Goal: Transaction & Acquisition: Purchase product/service

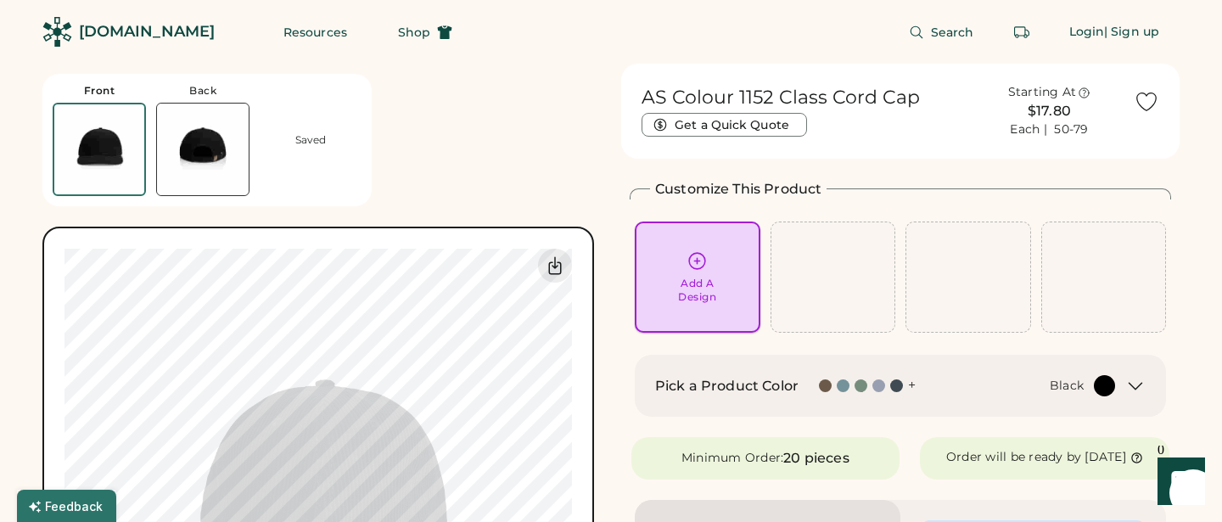
click at [694, 273] on div "Add A Design" at bounding box center [698, 276] width 102 height 53
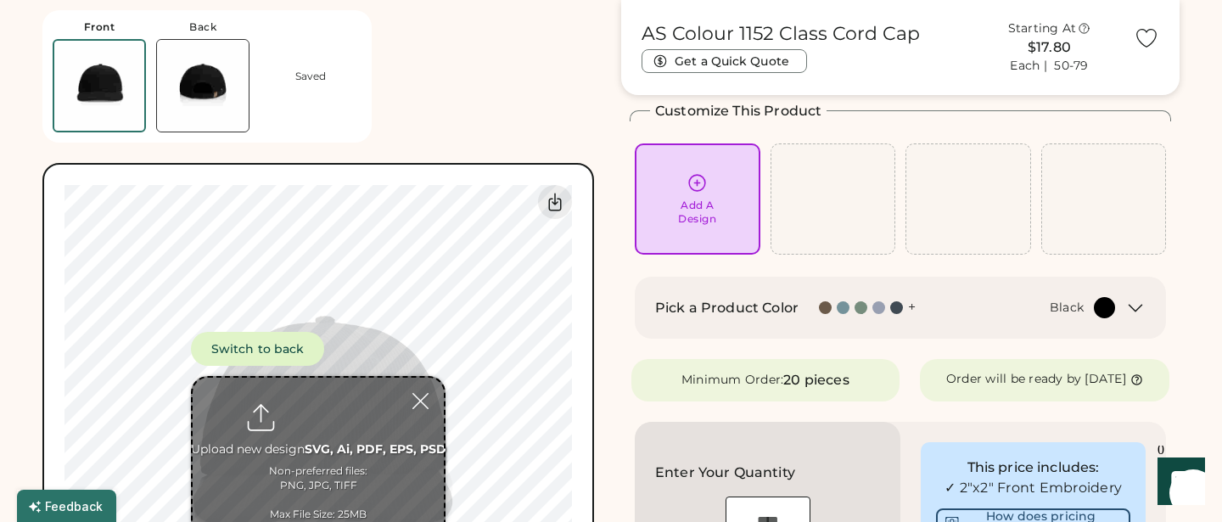
scroll to position [42, 0]
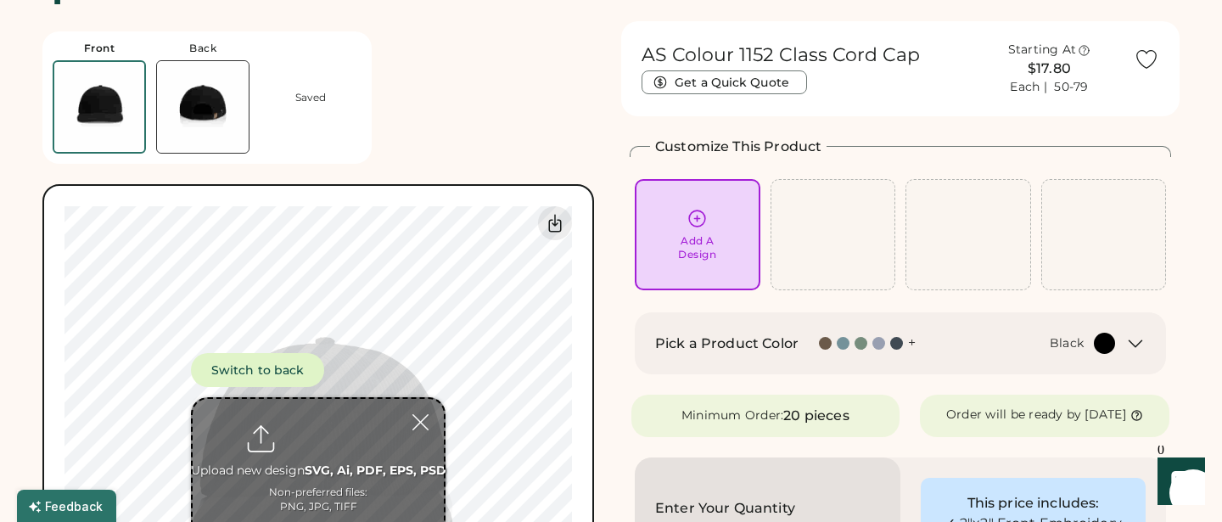
click at [913, 343] on div "+" at bounding box center [912, 343] width 8 height 19
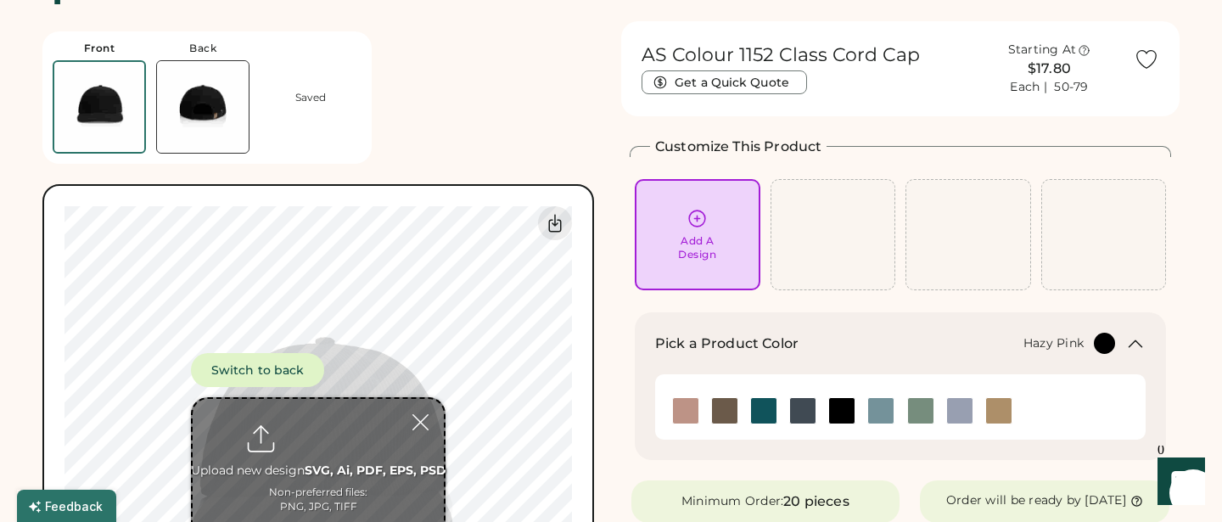
click at [679, 413] on img at bounding box center [685, 410] width 25 height 25
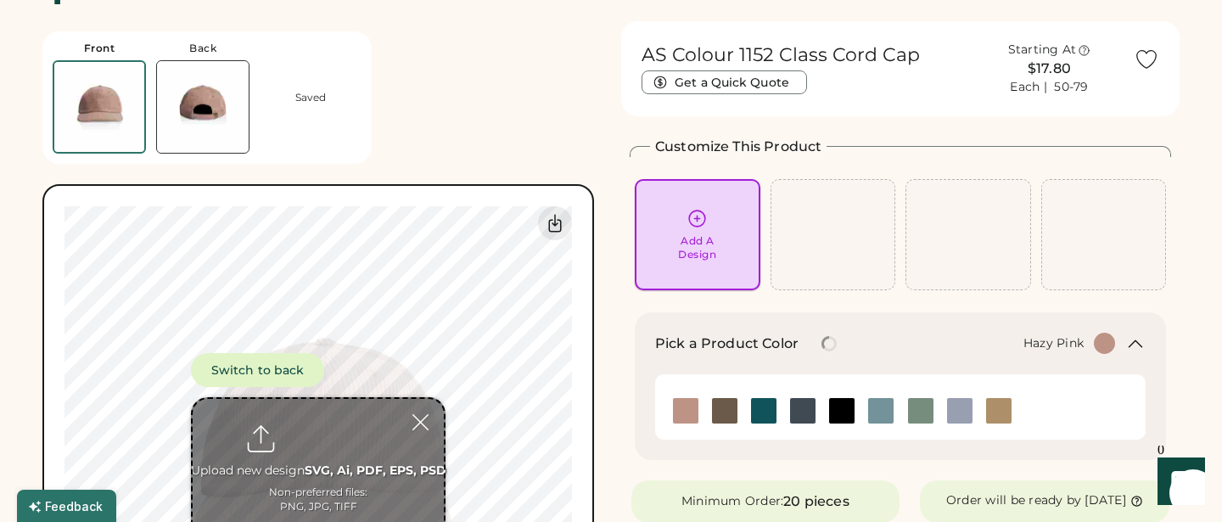
click at [705, 228] on icon at bounding box center [697, 218] width 21 height 21
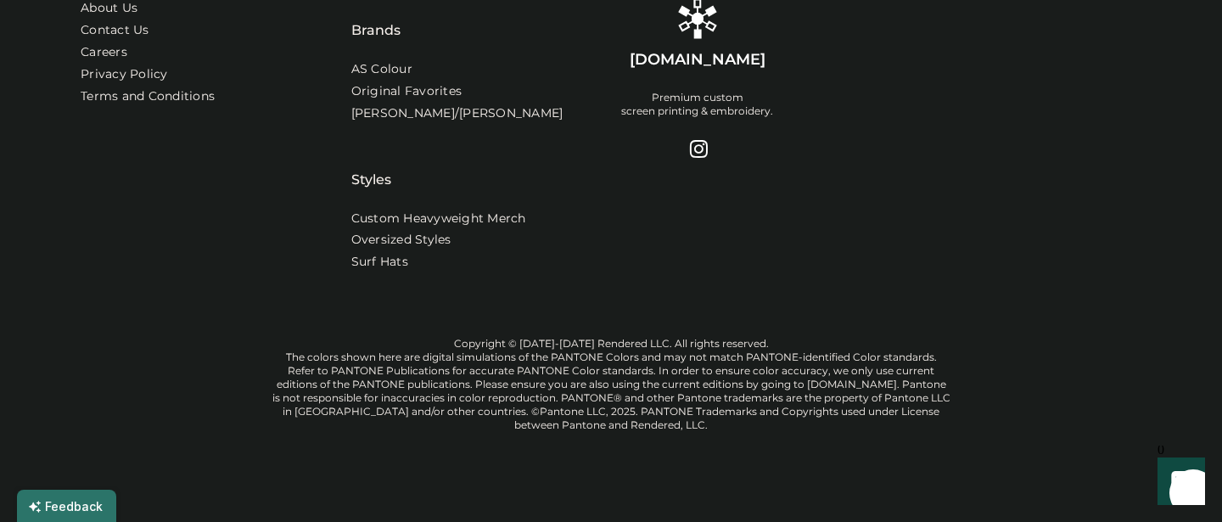
scroll to position [1602, 0]
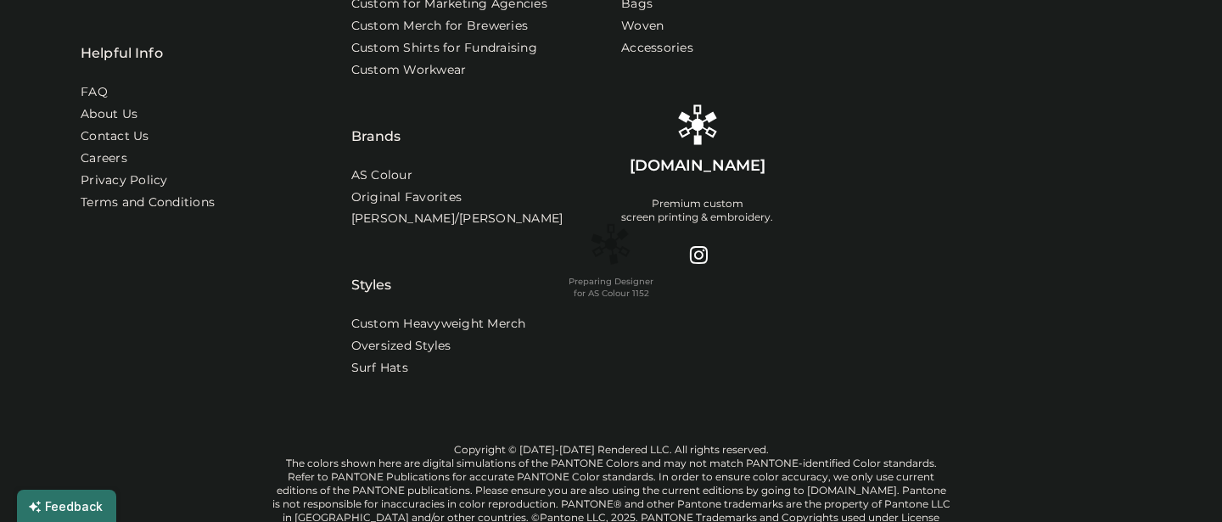
scroll to position [1470, 0]
click at [1113, 229] on div "Preparing Designer for AS Colour 1152" at bounding box center [611, 261] width 1222 height 522
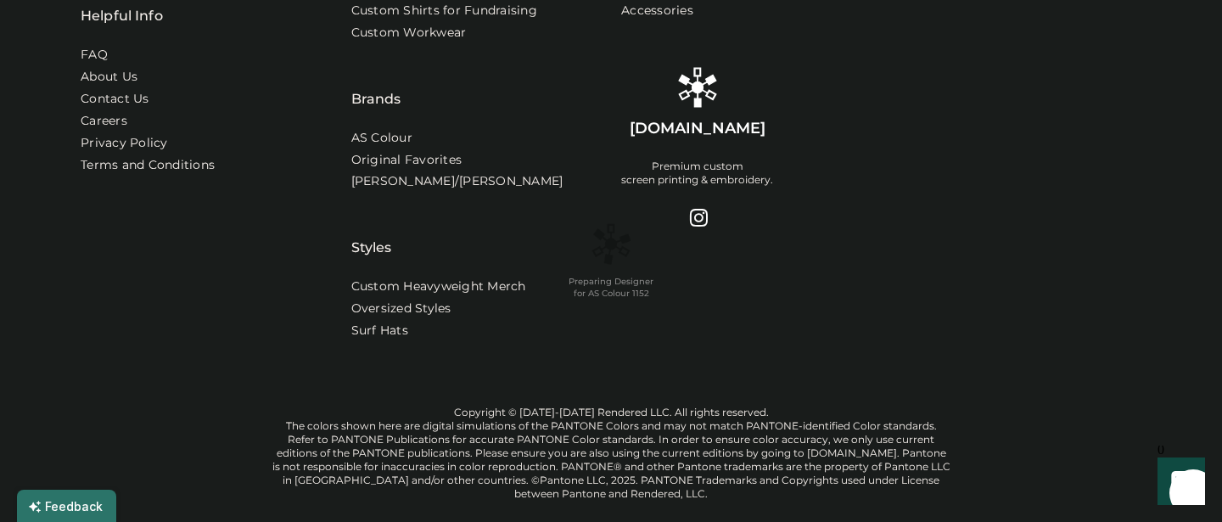
click at [1118, 223] on div "Preparing Designer for AS Colour 1152" at bounding box center [611, 261] width 1222 height 522
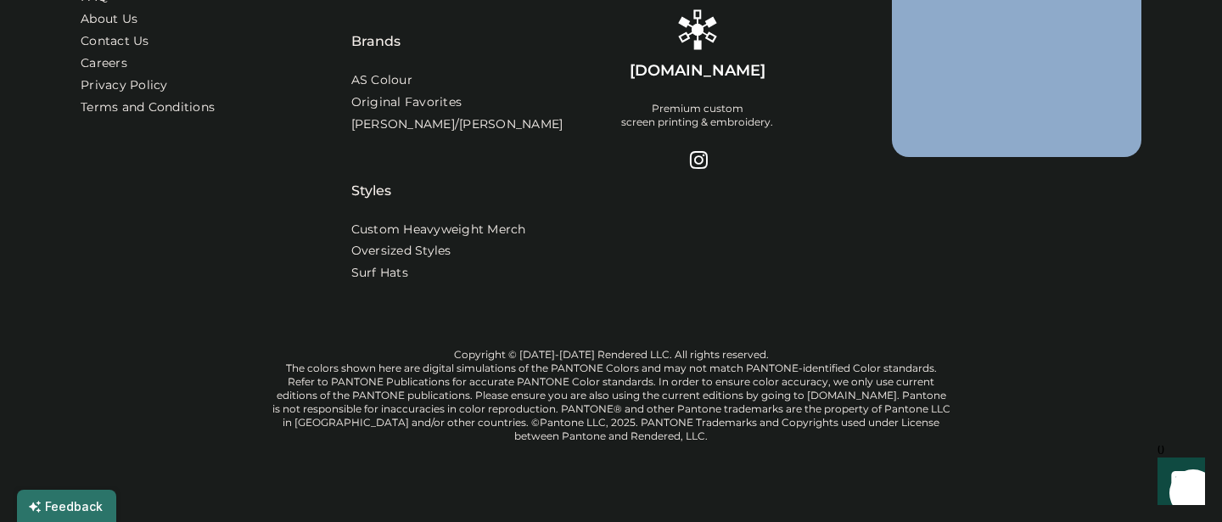
click at [1118, 223] on div "Get In Touch 1-888-299-3595 916 SE 34th Ave, STE 300 Portland, OR 97214 (By App…" at bounding box center [611, 39] width 1061 height 535
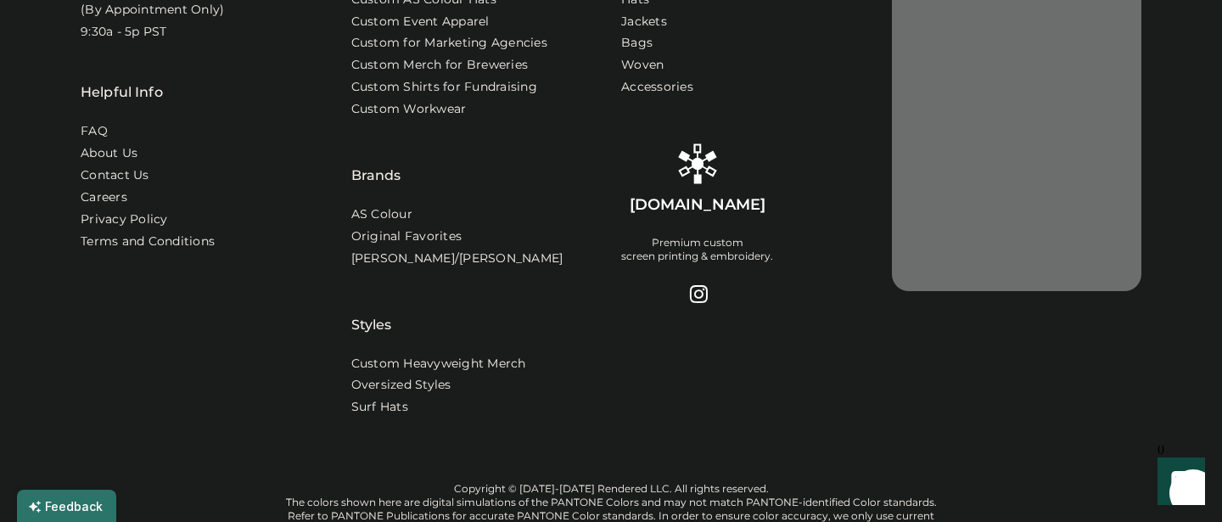
scroll to position [1432, 0]
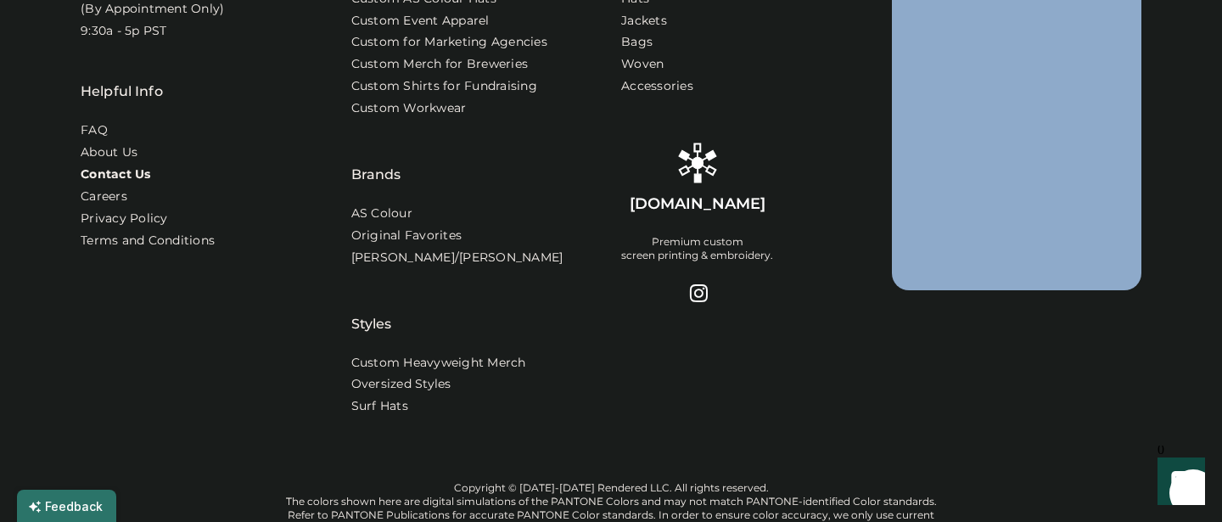
click at [143, 183] on link "Contact Us" at bounding box center [116, 174] width 70 height 17
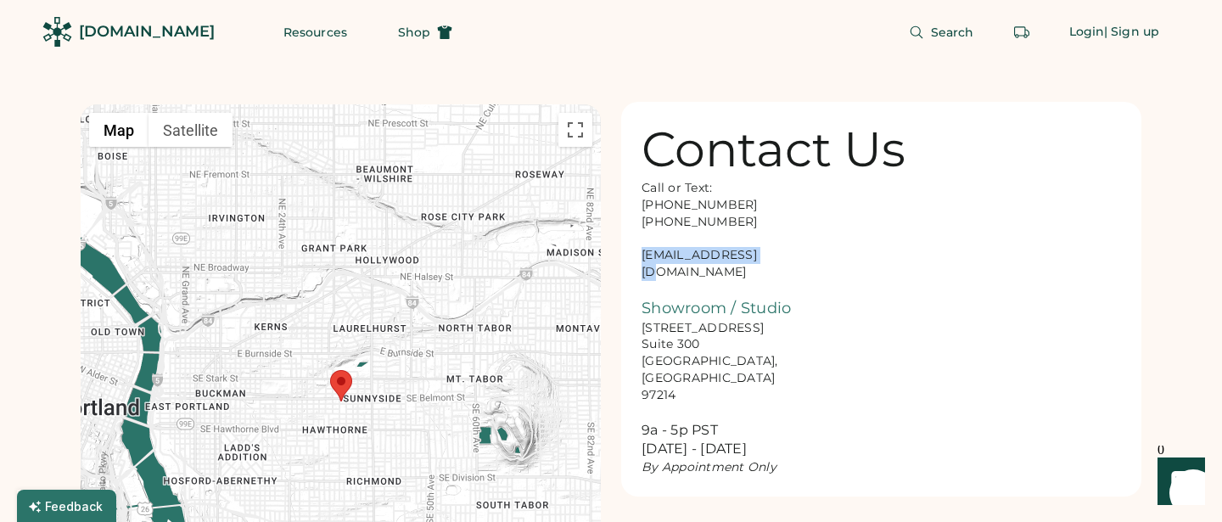
drag, startPoint x: 773, startPoint y: 253, endPoint x: 625, endPoint y: 249, distance: 147.8
click at [625, 249] on div "Contact Us Call or Text: 888-299-3595 503-954-3595 hello@rendered.co Showroom /…" at bounding box center [881, 299] width 520 height 395
copy div "hello@rendered.co"
